Goal: Task Accomplishment & Management: Use online tool/utility

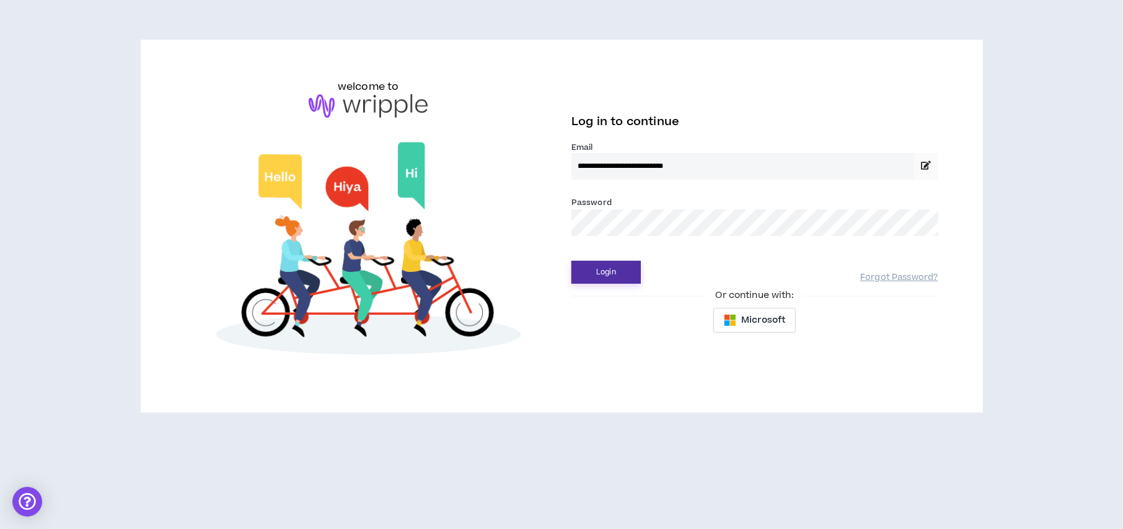
click at [606, 278] on button "Login" at bounding box center [605, 272] width 69 height 23
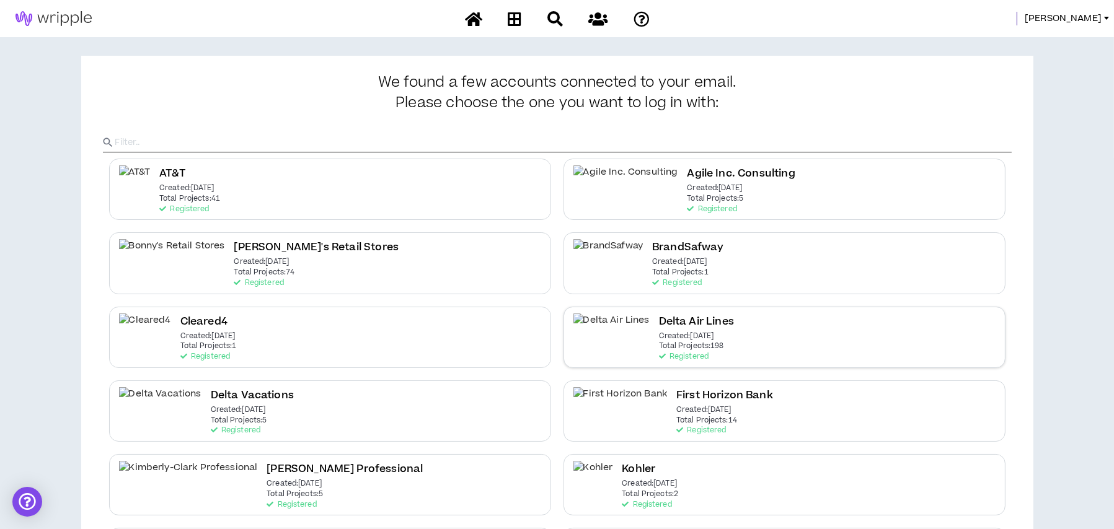
click at [659, 320] on h2 "Delta Air Lines" at bounding box center [696, 322] width 75 height 17
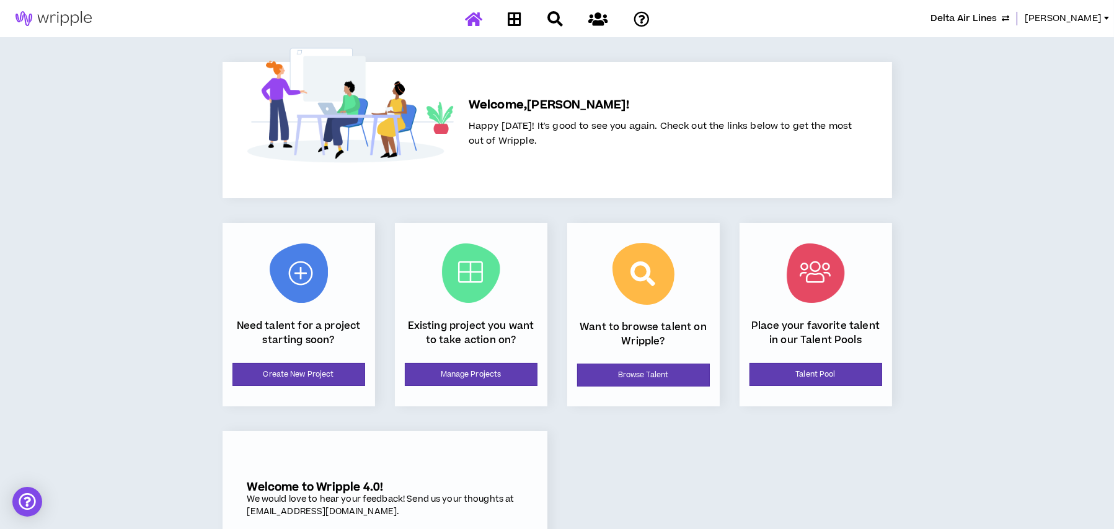
scroll to position [63, 0]
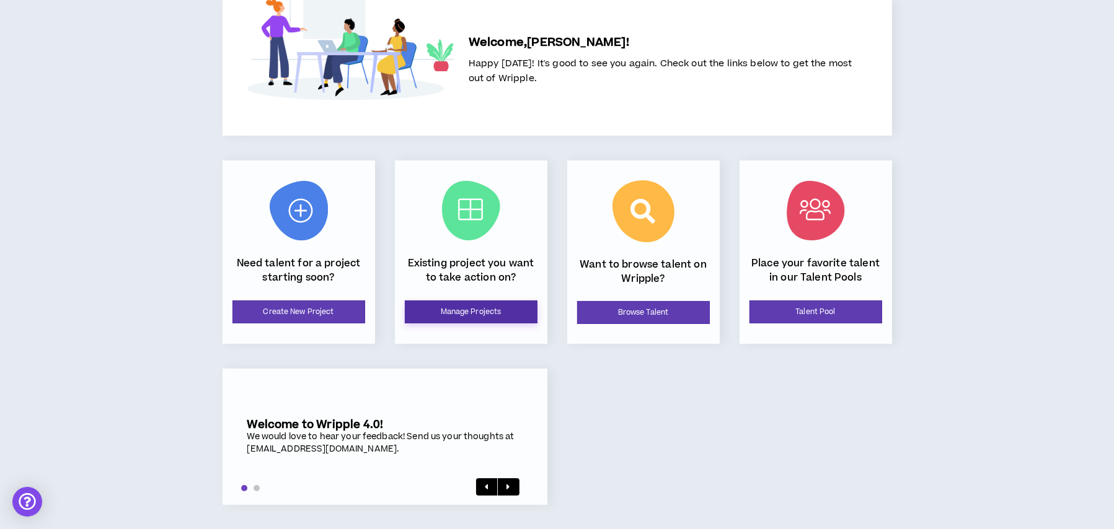
click at [512, 308] on link "Manage Projects" at bounding box center [471, 312] width 133 height 23
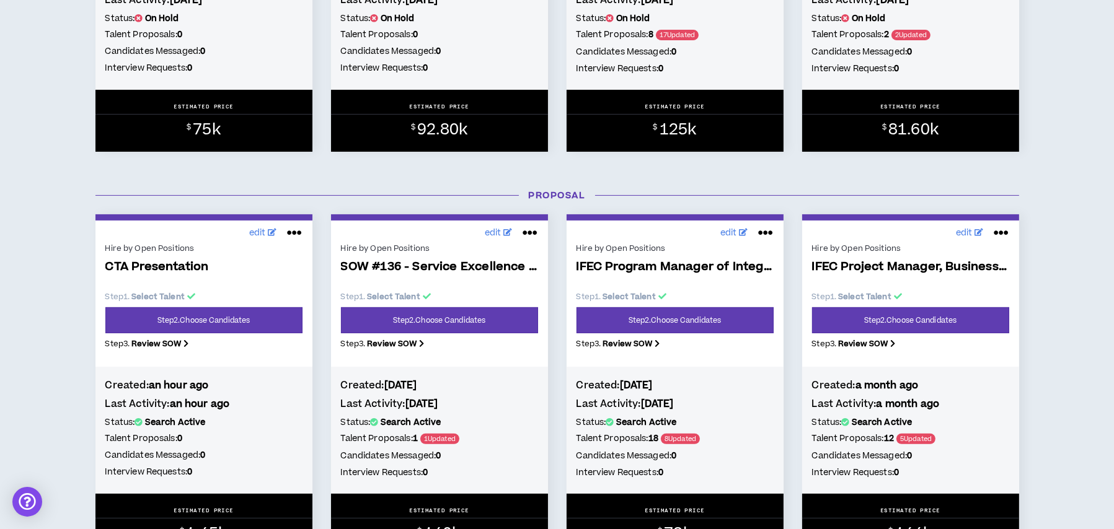
scroll to position [434, 0]
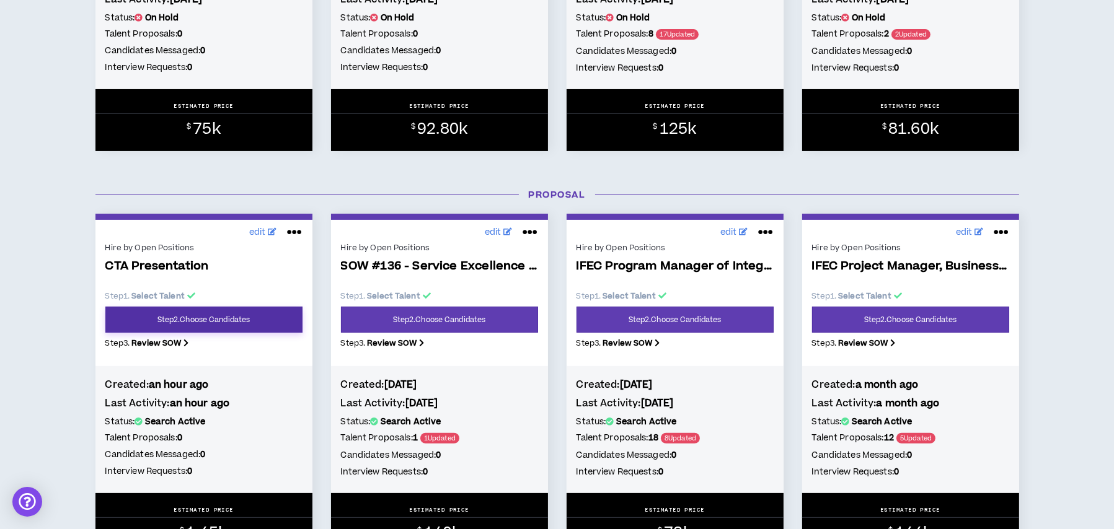
drag, startPoint x: 269, startPoint y: 320, endPoint x: 261, endPoint y: 317, distance: 8.4
click at [269, 320] on link "Step 2 . Choose Candidates" at bounding box center [203, 320] width 197 height 26
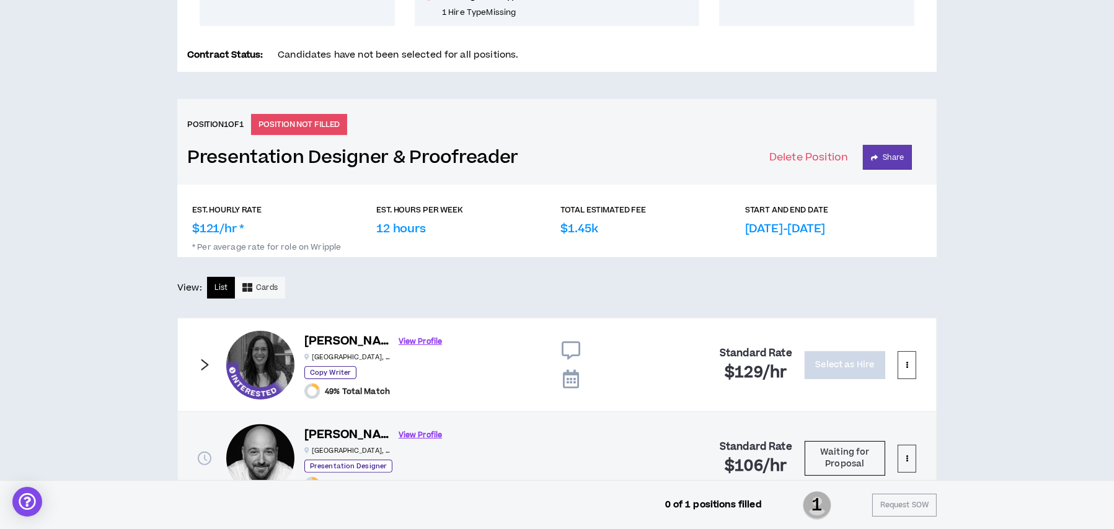
scroll to position [458, 0]
